Goal: Information Seeking & Learning: Learn about a topic

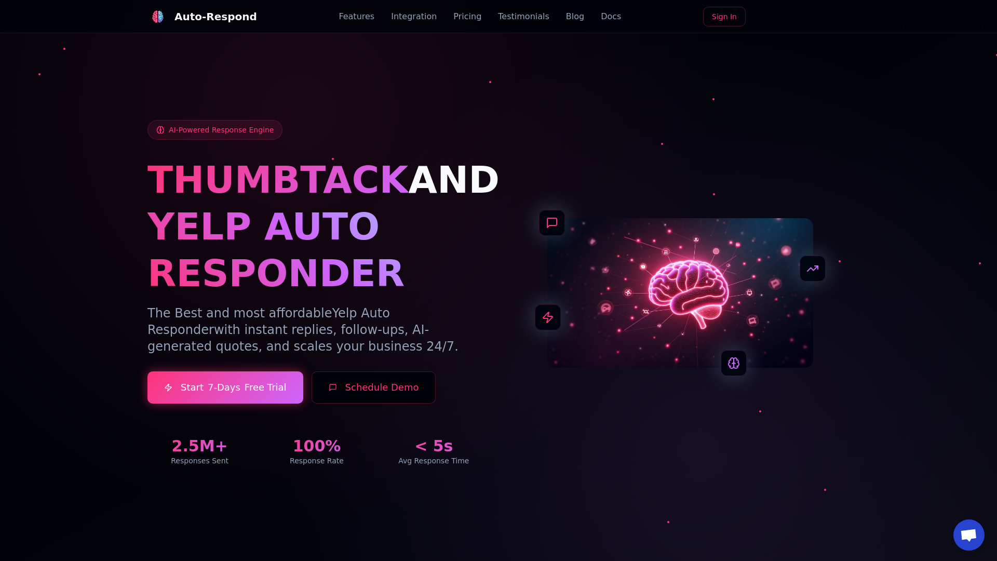
click at [566, 17] on link "Blog" at bounding box center [575, 16] width 18 height 12
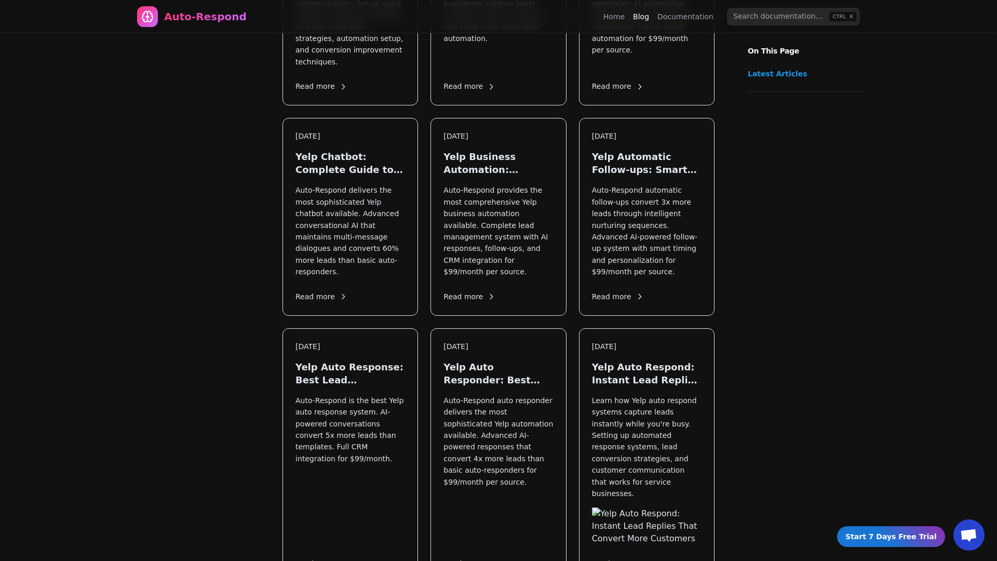
scroll to position [1169, 0]
